Goal: Task Accomplishment & Management: Manage account settings

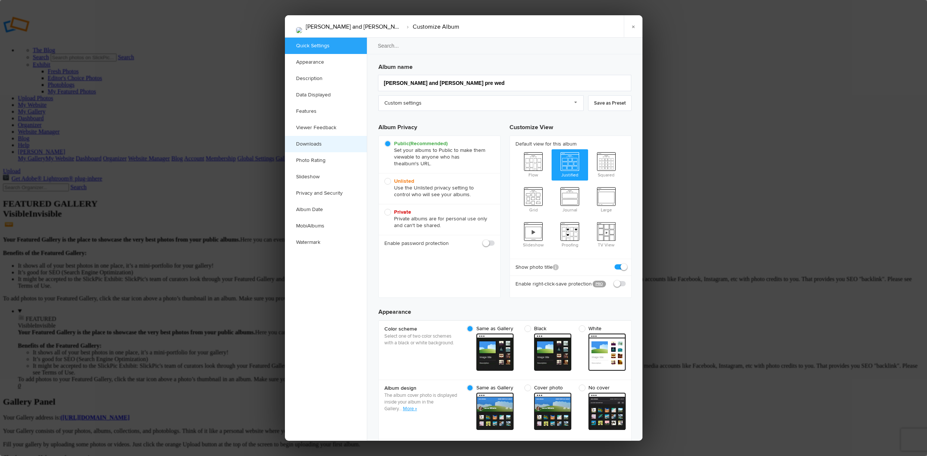
click at [319, 141] on link "Downloads" at bounding box center [326, 144] width 82 height 16
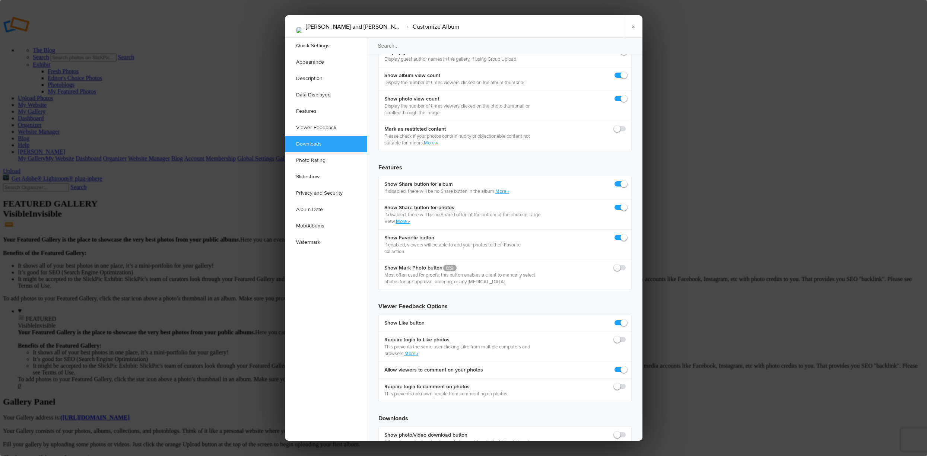
scroll to position [1154, 0]
click at [625, 456] on span at bounding box center [625, 461] width 0 height 0
click at [625, 456] on input "checkbox" at bounding box center [625, 461] width 0 height 0
checkbox input "true"
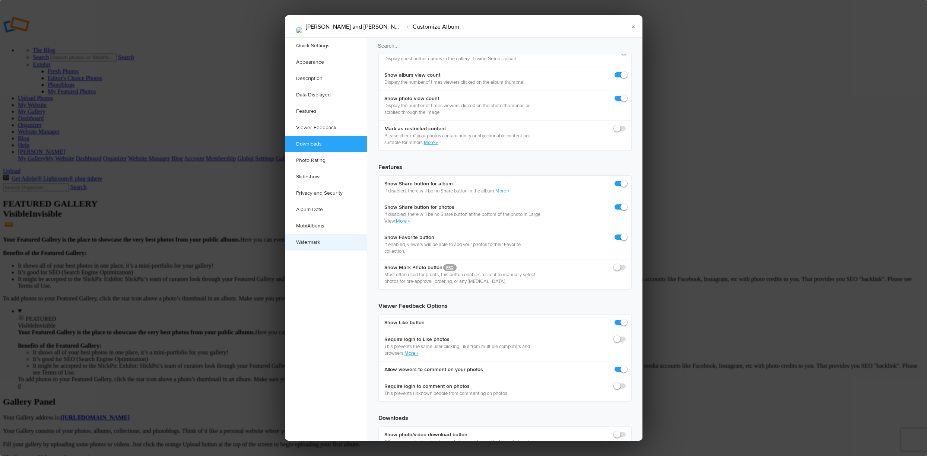
click at [304, 240] on link "Watermark" at bounding box center [326, 242] width 82 height 16
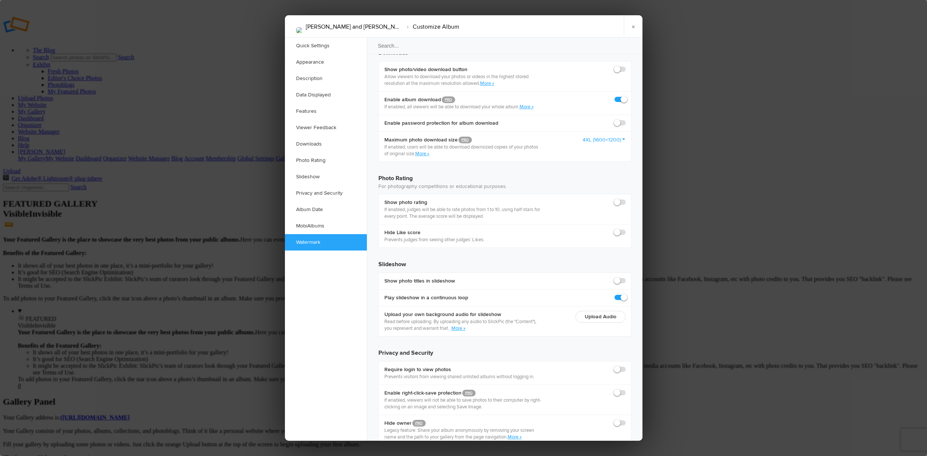
scroll to position [1521, 0]
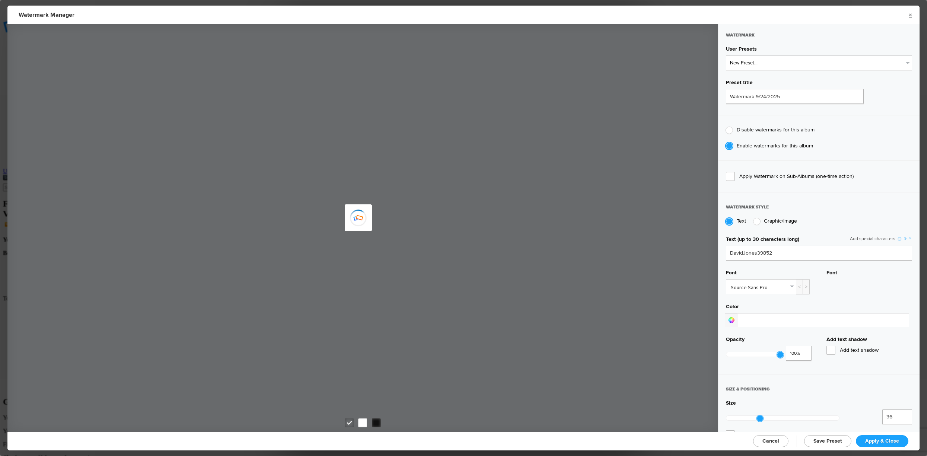
type input "DavidJones39852"
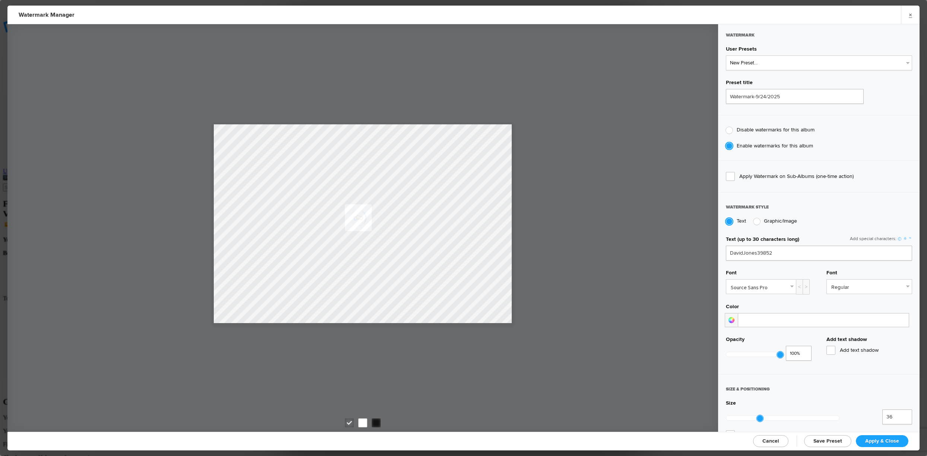
click at [756, 218] on div at bounding box center [756, 221] width 7 height 7
radio input "false"
radio input "true"
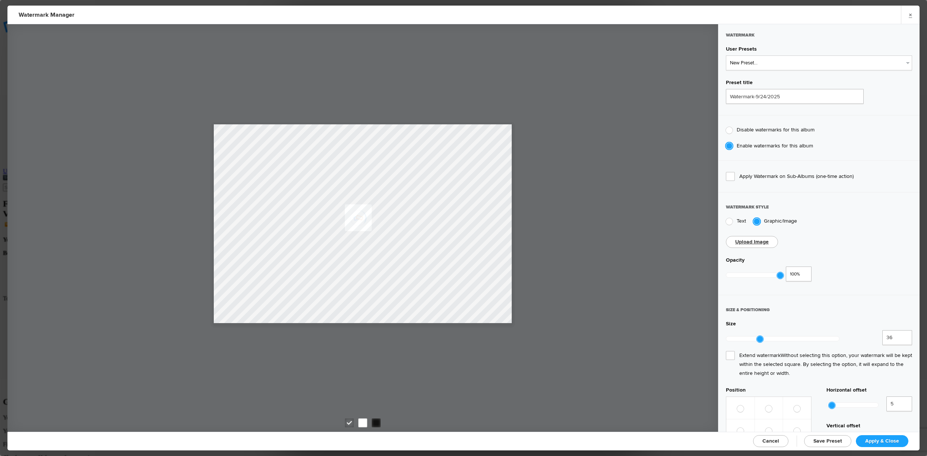
click at [755, 237] on sp-upload-button "Upload Image" at bounding box center [751, 242] width 52 height 12
click at [753, 239] on link "Upload Image" at bounding box center [752, 242] width 34 height 6
drag, startPoint x: 778, startPoint y: 277, endPoint x: 770, endPoint y: 278, distance: 7.5
click at [770, 278] on div "1 100%" at bounding box center [768, 275] width 86 height 17
type input "0.87"
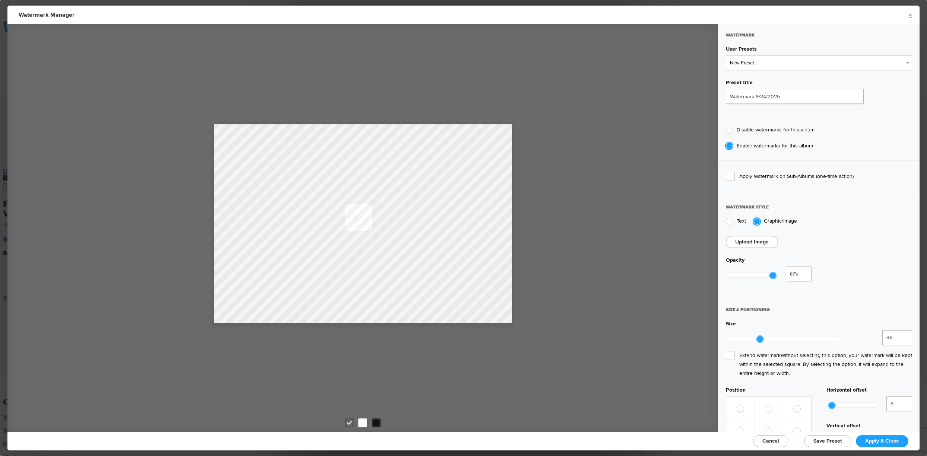
drag, startPoint x: 778, startPoint y: 272, endPoint x: 771, endPoint y: 275, distance: 7.9
click at [771, 275] on div at bounding box center [772, 275] width 7 height 7
click at [750, 239] on link "Upload Image" at bounding box center [752, 242] width 34 height 6
click at [751, 239] on link "Upload Image" at bounding box center [752, 242] width 34 height 6
click at [755, 241] on link "Upload Image" at bounding box center [752, 242] width 34 height 6
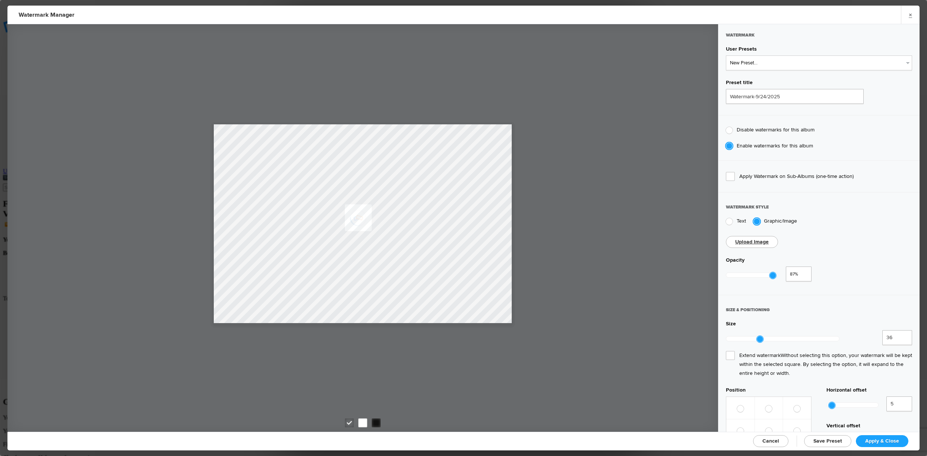
click at [752, 237] on sp-upload-button "Upload Image" at bounding box center [751, 242] width 52 height 12
click at [751, 239] on link "Upload Image" at bounding box center [752, 242] width 34 height 6
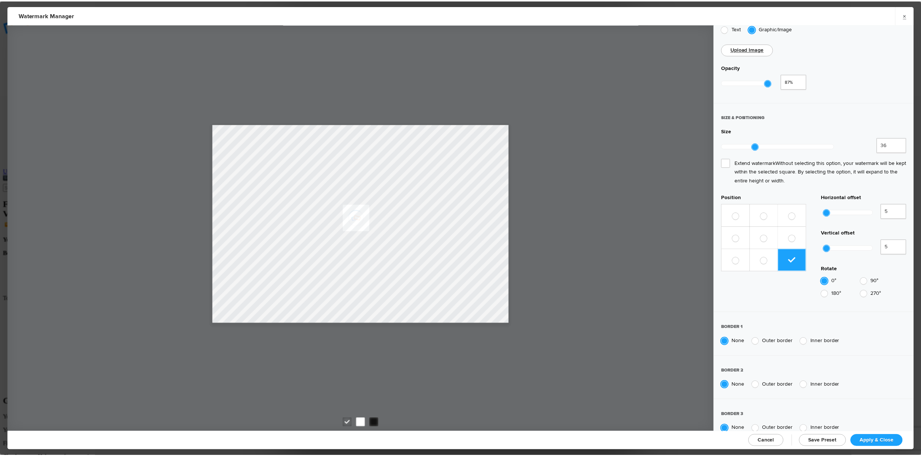
scroll to position [194, 0]
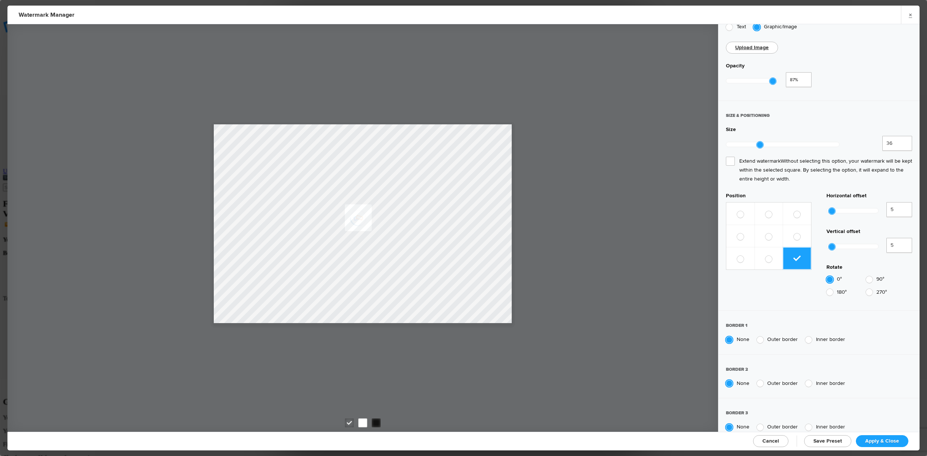
click at [825, 438] on span "Save Preset" at bounding box center [827, 441] width 29 height 6
radio input "false"
select select
click at [871, 437] on link "Apply & Close" at bounding box center [881, 441] width 52 height 12
checkbox input "true"
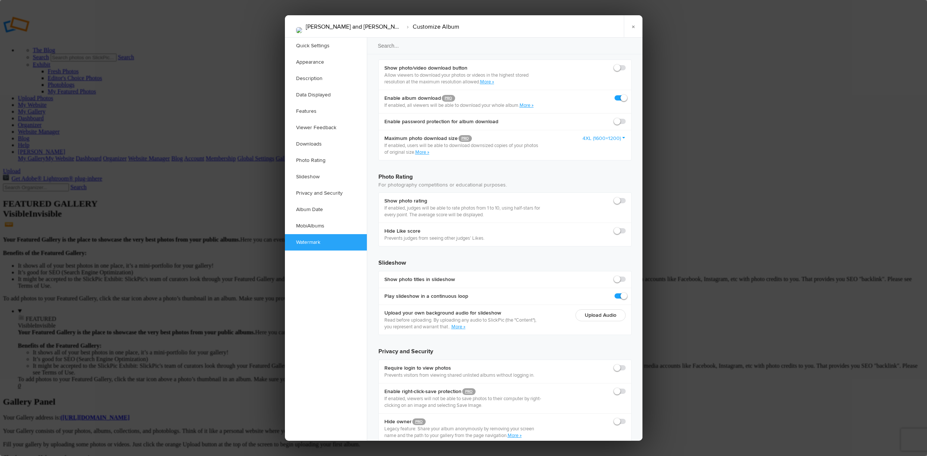
click at [264, 103] on div at bounding box center [463, 228] width 927 height 456
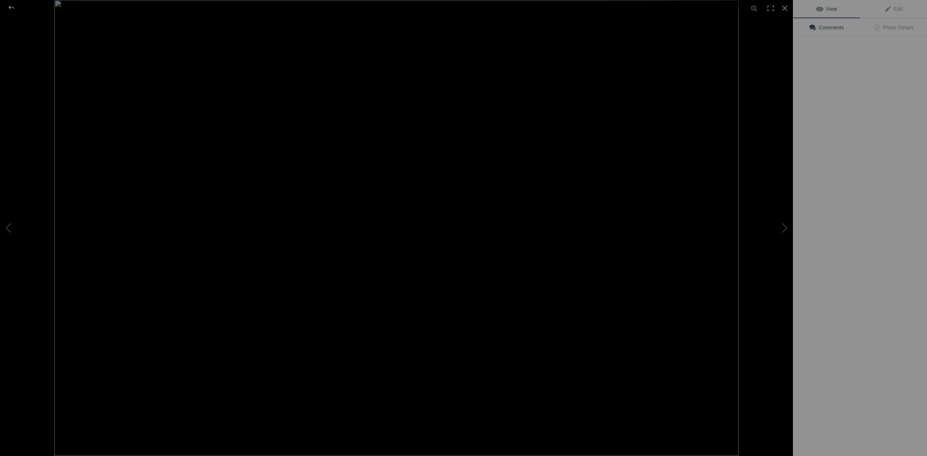
click at [406, 115] on img at bounding box center [396, 228] width 684 height 456
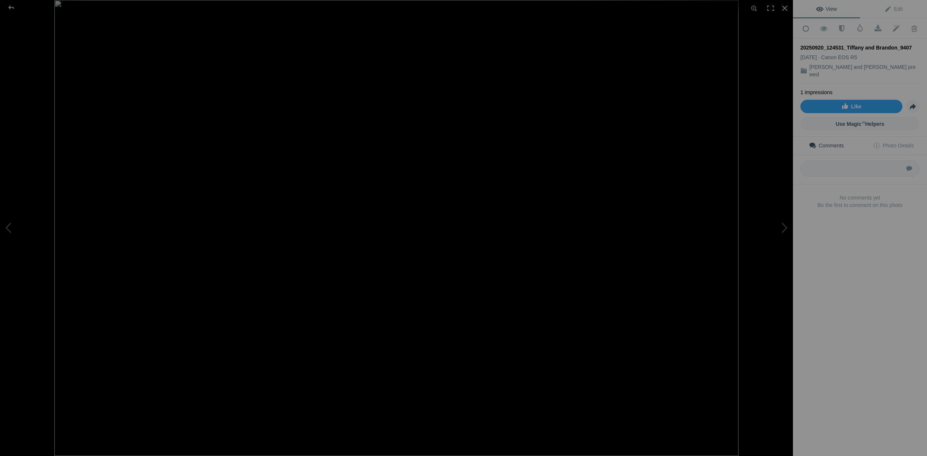
click at [453, 285] on img at bounding box center [396, 228] width 684 height 456
click at [10, 4] on div at bounding box center [11, 7] width 27 height 15
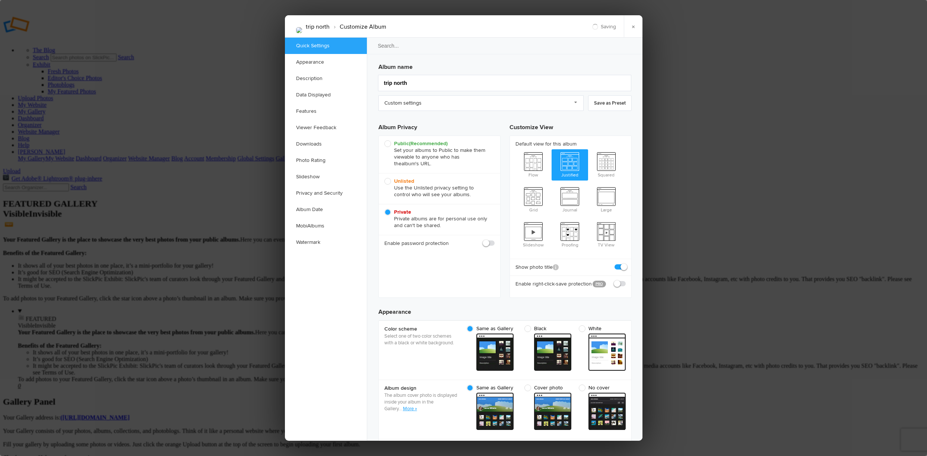
type input "Trip north"
click at [245, 35] on div at bounding box center [463, 228] width 927 height 456
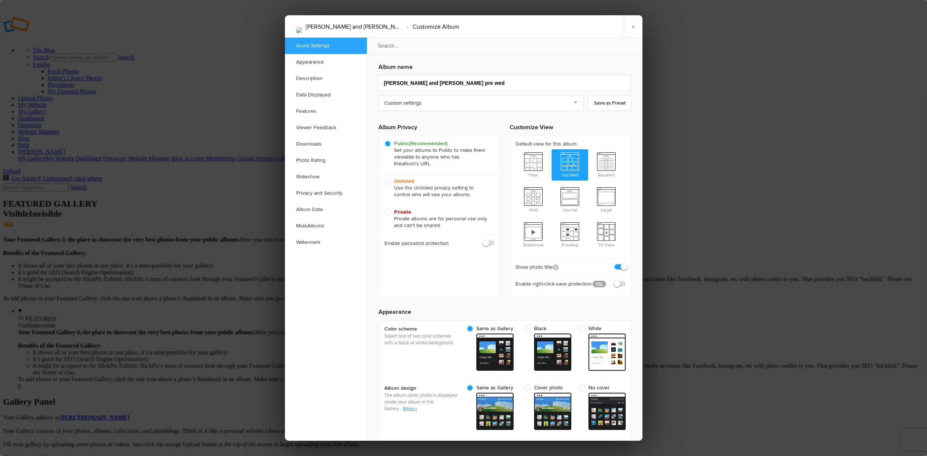
checkbox input "true"
click at [313, 174] on link "Slideshow" at bounding box center [326, 177] width 82 height 16
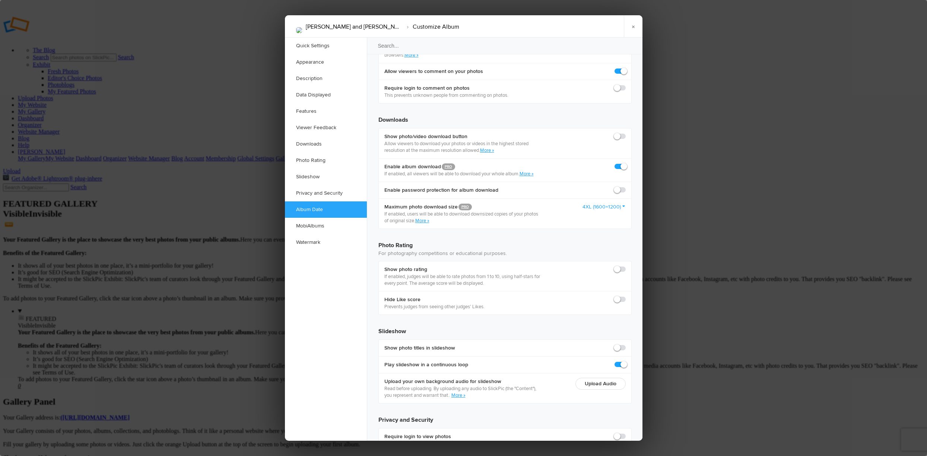
scroll to position [1440, 0]
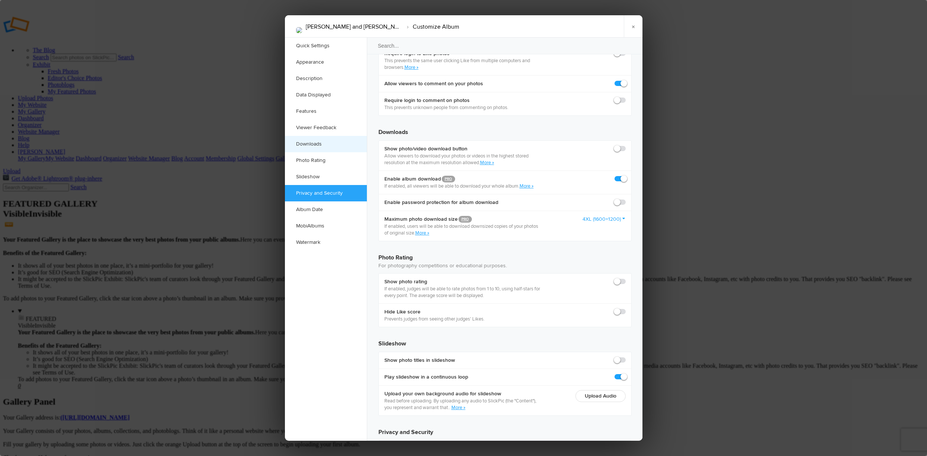
click at [338, 140] on link "Downloads" at bounding box center [326, 144] width 82 height 16
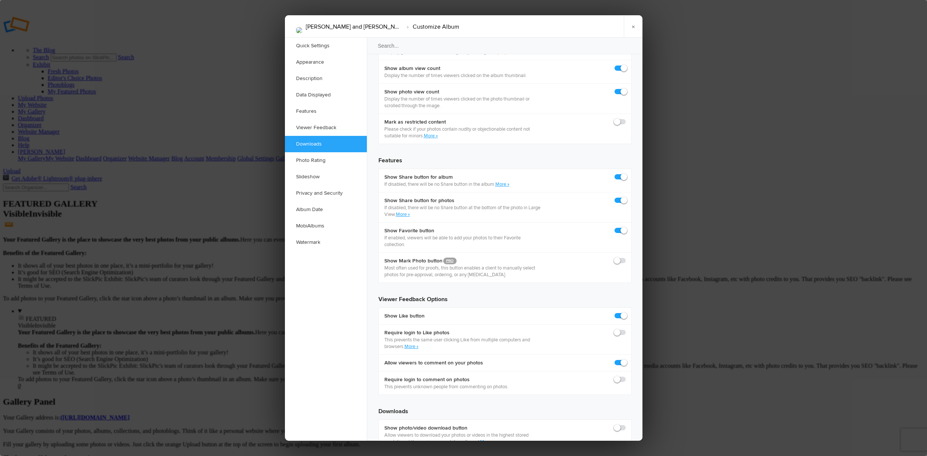
scroll to position [1154, 0]
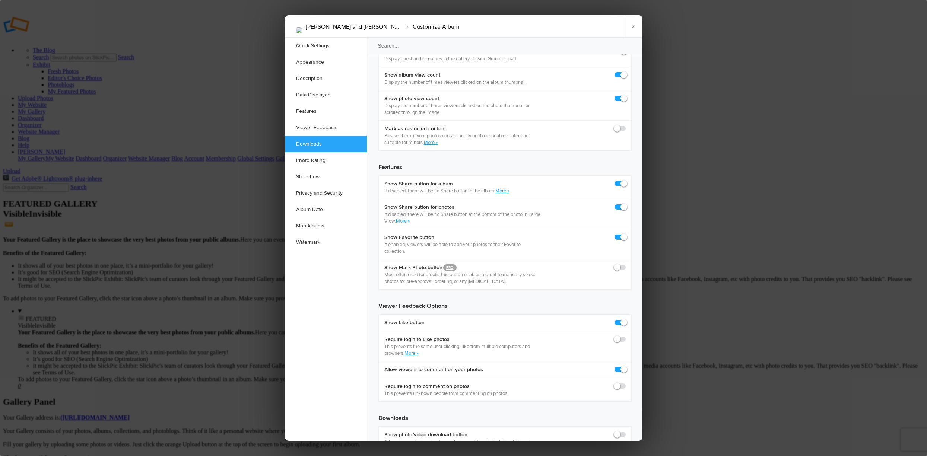
click at [625, 431] on span at bounding box center [625, 431] width 0 height 0
click at [625, 431] on input "checkbox" at bounding box center [625, 431] width 0 height 0
checkbox input "true"
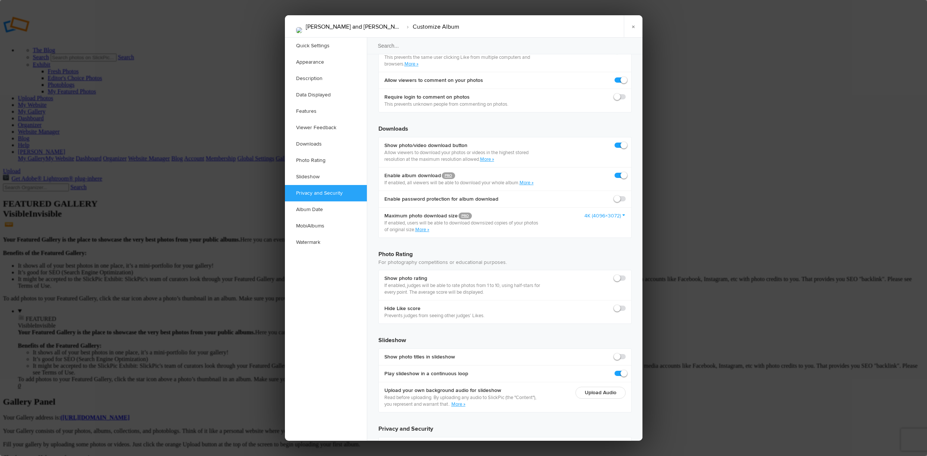
scroll to position [1521, 0]
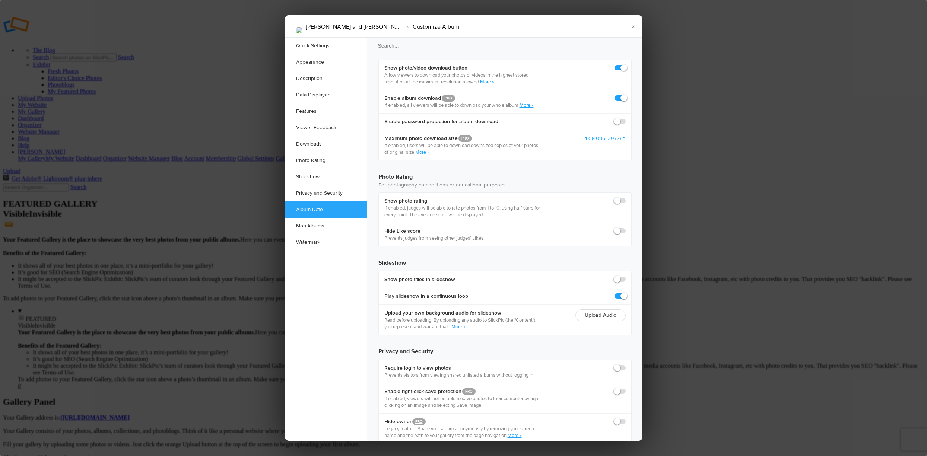
checkbox input "true"
click at [304, 225] on link "MobiAlbums" at bounding box center [326, 226] width 82 height 16
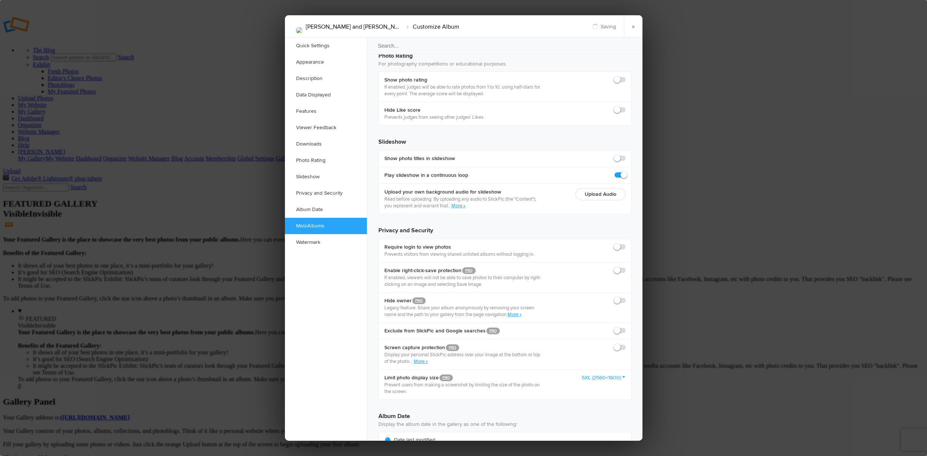
scroll to position [1649, 0]
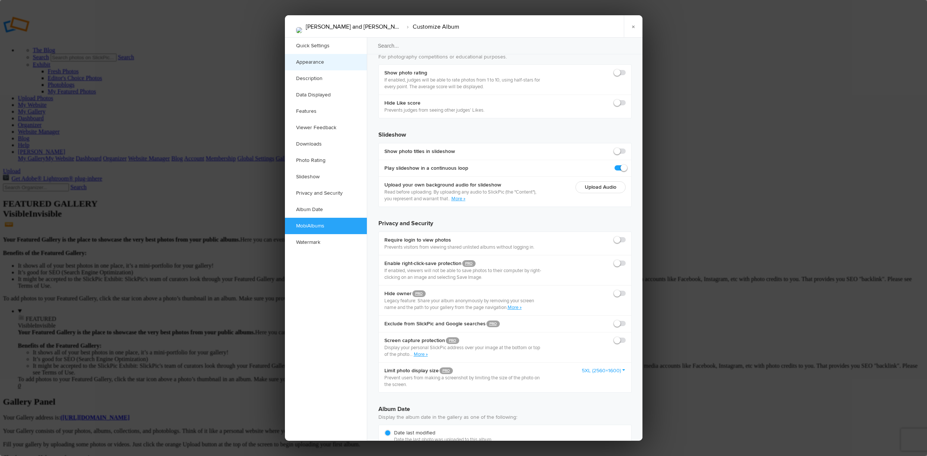
click at [332, 62] on link "Appearance" at bounding box center [326, 62] width 82 height 16
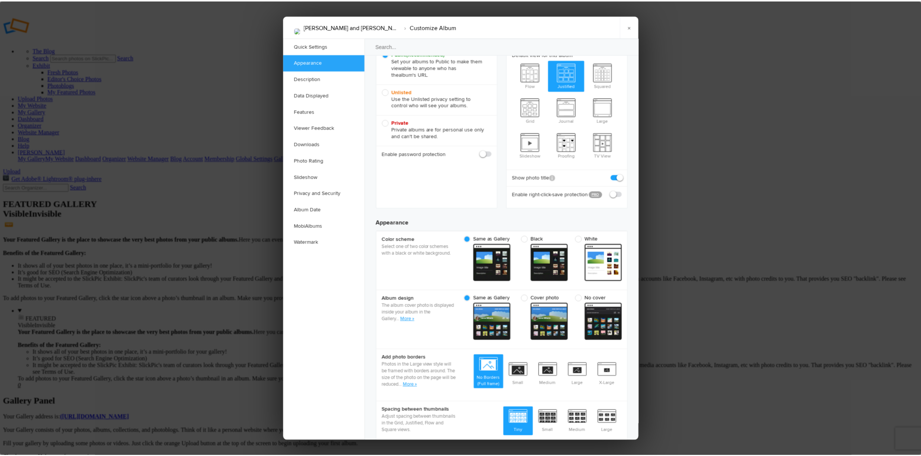
scroll to position [9, 0]
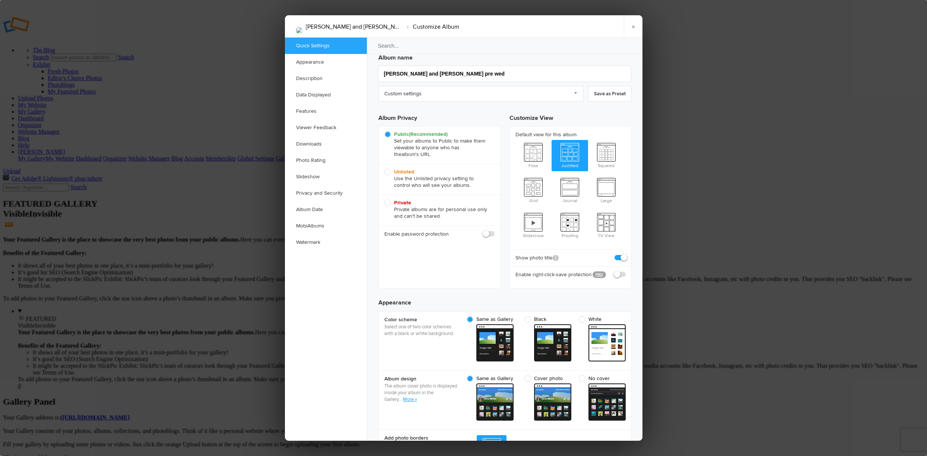
click at [666, 26] on div at bounding box center [463, 228] width 927 height 456
